Goal: Task Accomplishment & Management: Use online tool/utility

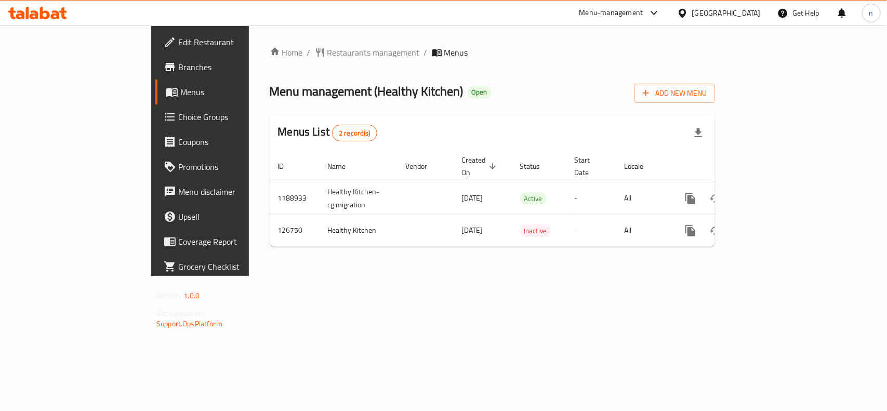
click at [178, 42] on span "Edit Restaurant" at bounding box center [234, 42] width 113 height 12
click at [327, 49] on span "Restaurants management" at bounding box center [373, 52] width 92 height 12
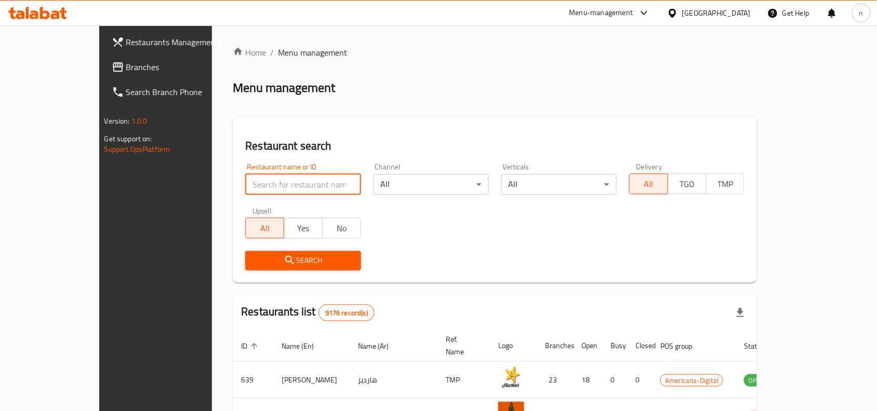
click at [245, 178] on input "search" at bounding box center [302, 184] width 115 height 21
paste input "609262"
type input "609262"
click button "Search" at bounding box center [302, 260] width 115 height 19
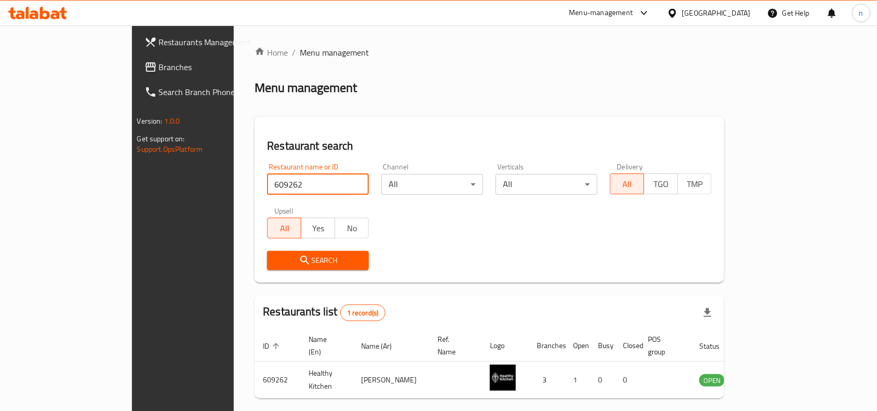
scroll to position [32, 0]
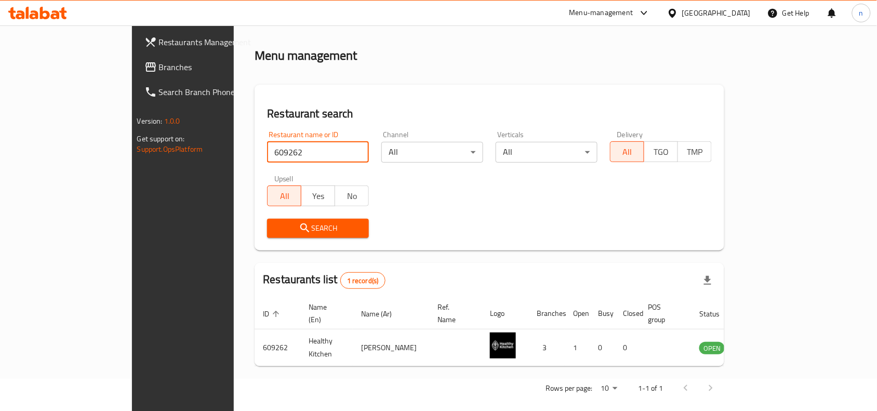
click at [159, 66] on span "Branches" at bounding box center [214, 67] width 111 height 12
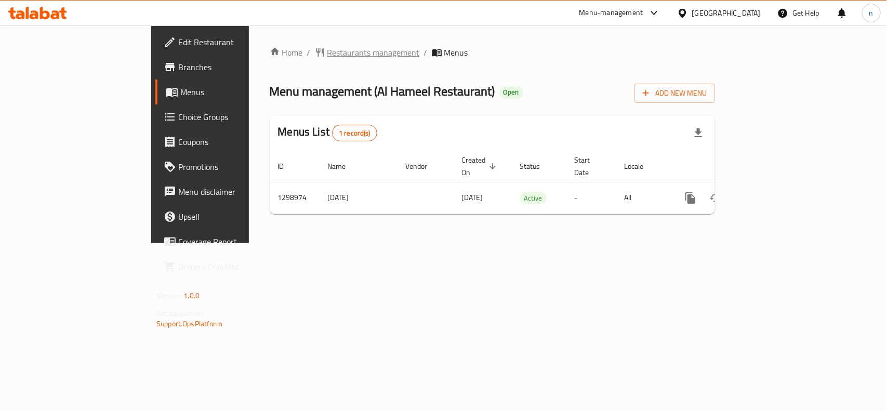
click at [327, 50] on span "Restaurants management" at bounding box center [373, 52] width 92 height 12
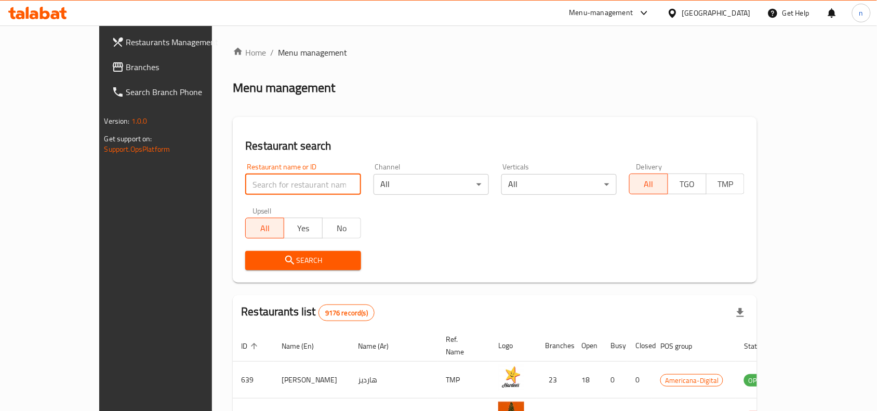
click at [245, 188] on input "search" at bounding box center [302, 184] width 115 height 21
paste input "701189"
type input "701189"
click button "Search" at bounding box center [302, 260] width 115 height 19
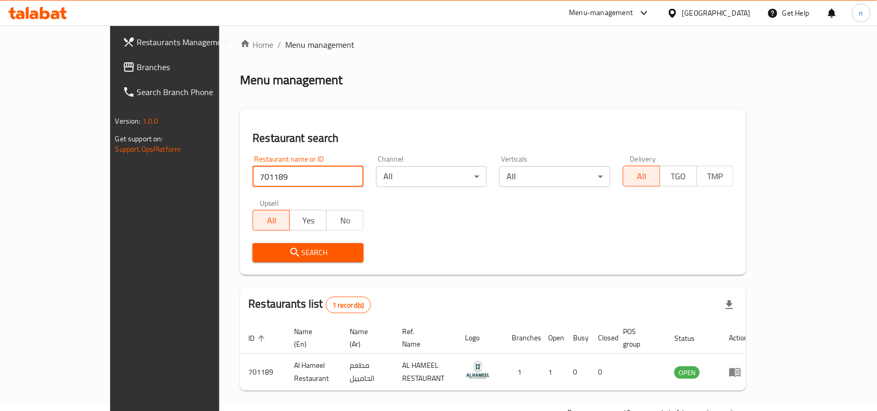
scroll to position [32, 0]
